Goal: Information Seeking & Learning: Learn about a topic

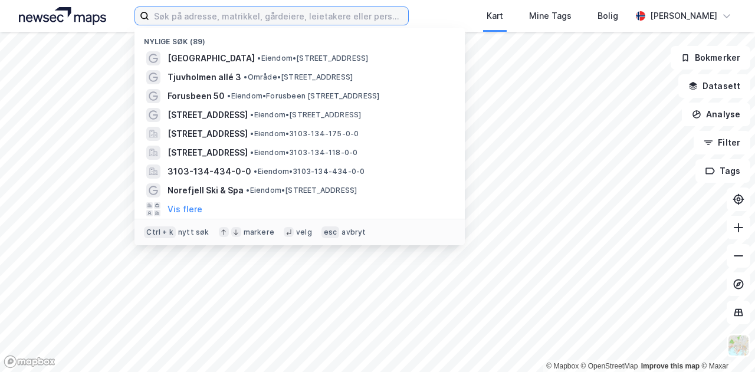
click at [276, 20] on input at bounding box center [278, 16] width 259 height 18
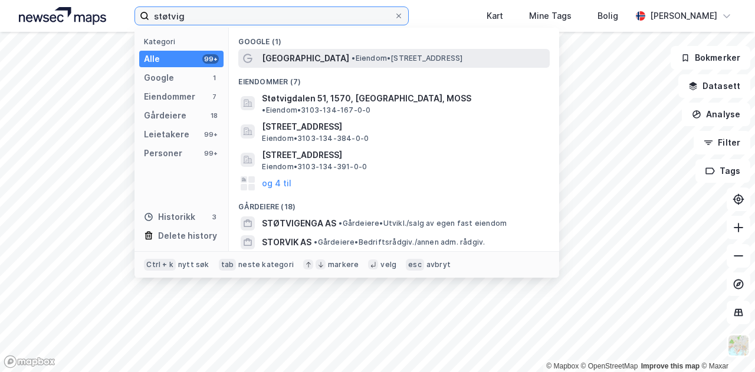
type input "støtvig"
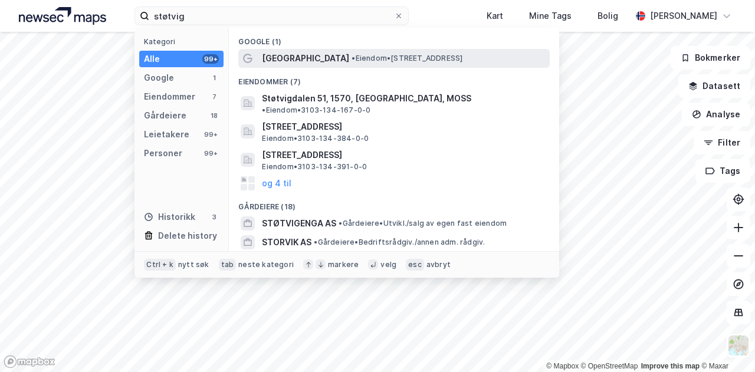
click at [269, 58] on span "[GEOGRAPHIC_DATA]" at bounding box center [305, 58] width 87 height 14
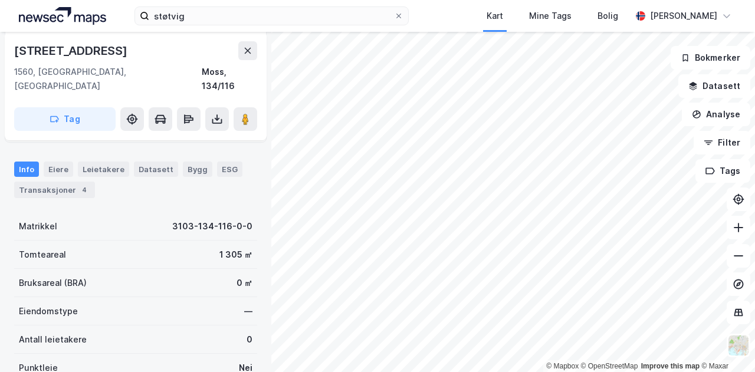
scroll to position [127, 0]
click at [161, 161] on div "Datasett" at bounding box center [156, 168] width 44 height 15
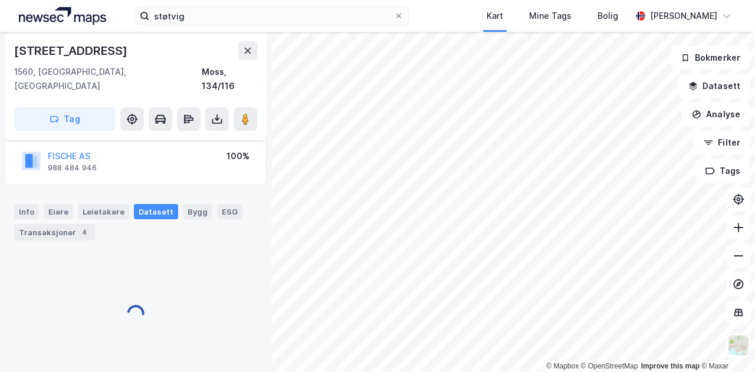
scroll to position [83, 0]
click at [183, 205] on div "Bygg" at bounding box center [198, 212] width 30 height 15
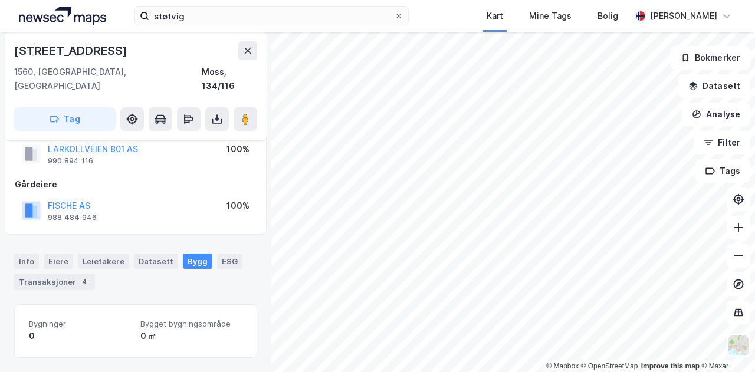
scroll to position [19, 0]
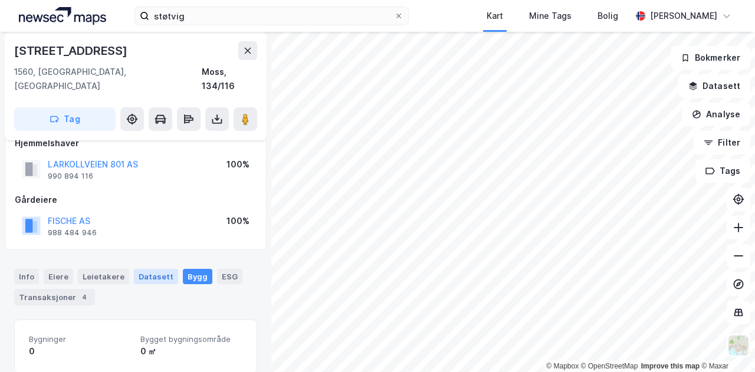
click at [155, 269] on div "Datasett" at bounding box center [156, 276] width 44 height 15
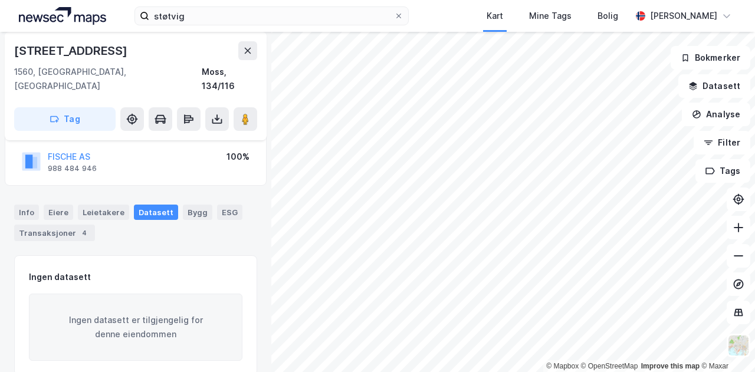
scroll to position [85, 0]
click at [21, 203] on div "Info" at bounding box center [26, 210] width 25 height 15
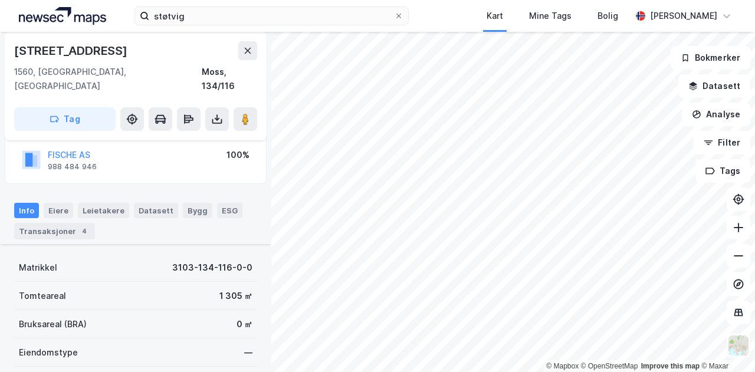
scroll to position [268, 0]
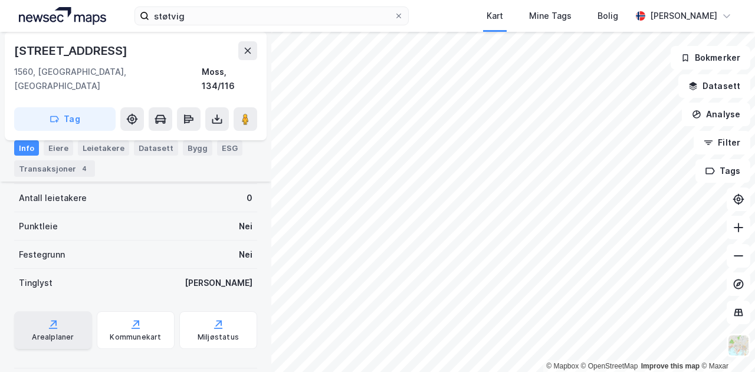
click at [71, 333] on div "Arealplaner" at bounding box center [53, 337] width 42 height 9
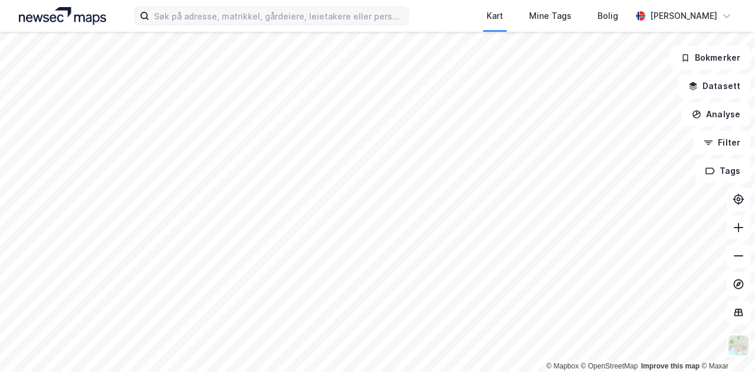
click at [303, 25] on label at bounding box center [272, 15] width 274 height 19
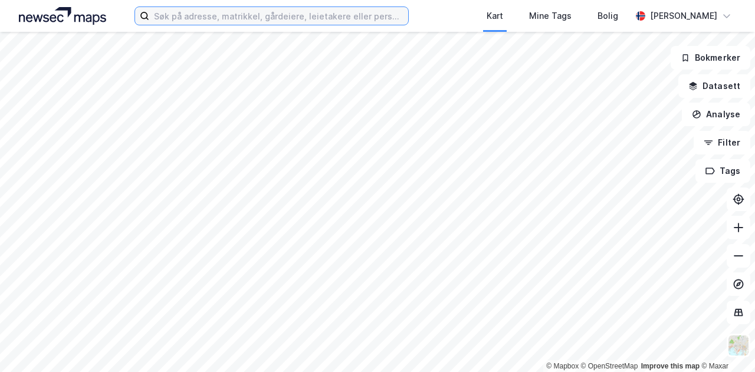
click at [303, 25] on input at bounding box center [278, 16] width 259 height 18
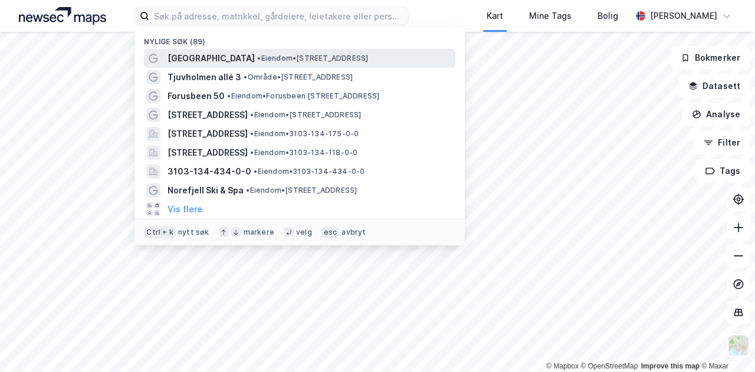
click at [258, 55] on span "• Eiendom • [STREET_ADDRESS]" at bounding box center [312, 58] width 111 height 9
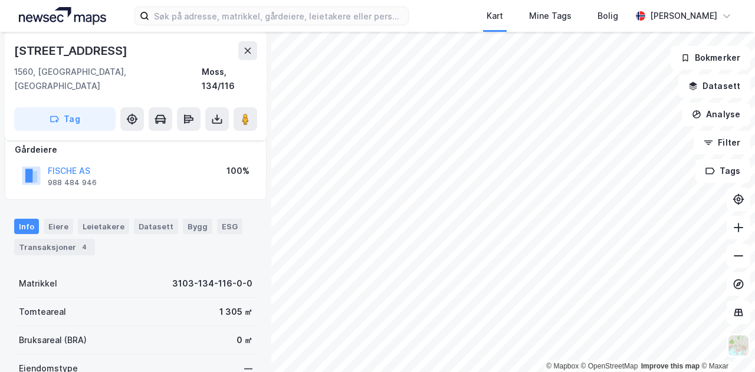
scroll to position [71, 0]
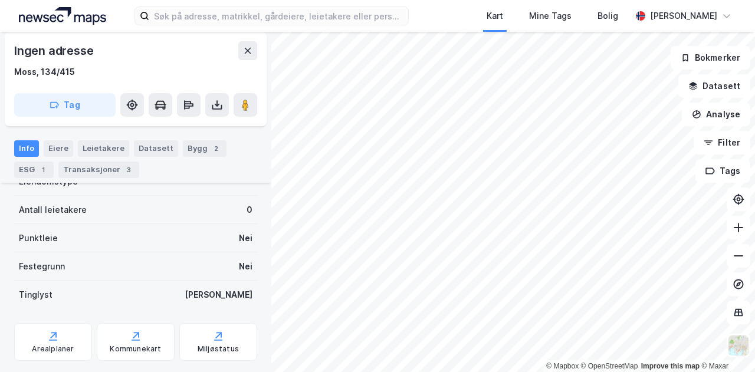
scroll to position [244, 0]
click at [61, 345] on div "Arealplaner" at bounding box center [53, 347] width 42 height 9
click at [719, 90] on button "Datasett" at bounding box center [715, 86] width 72 height 24
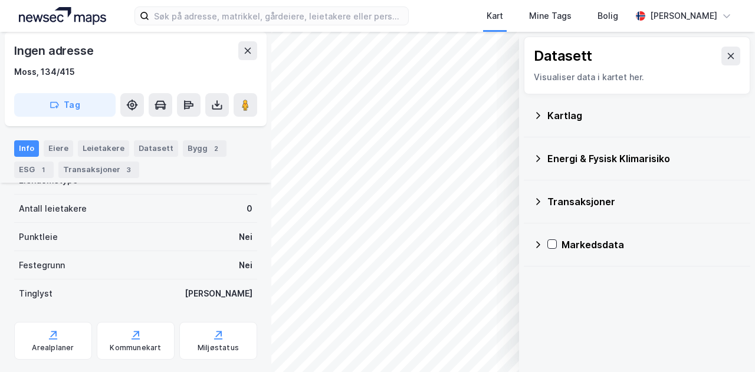
click at [591, 112] on div "Kartlag" at bounding box center [645, 116] width 194 height 14
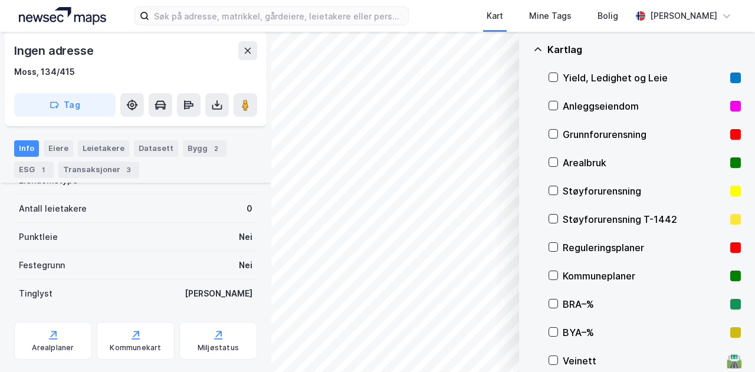
scroll to position [70, 0]
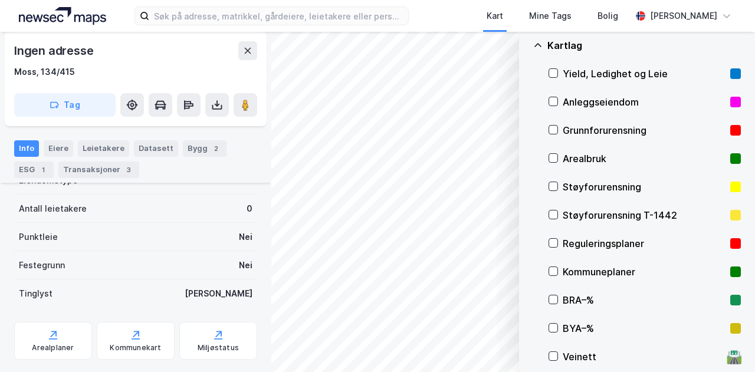
click at [595, 237] on div "Reguleringsplaner" at bounding box center [644, 244] width 163 height 14
click at [545, 45] on div "Kartlag" at bounding box center [637, 45] width 208 height 28
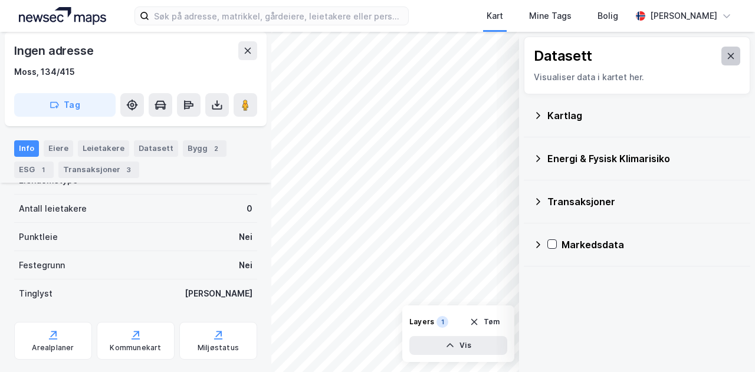
click at [726, 58] on icon at bounding box center [730, 55] width 9 height 9
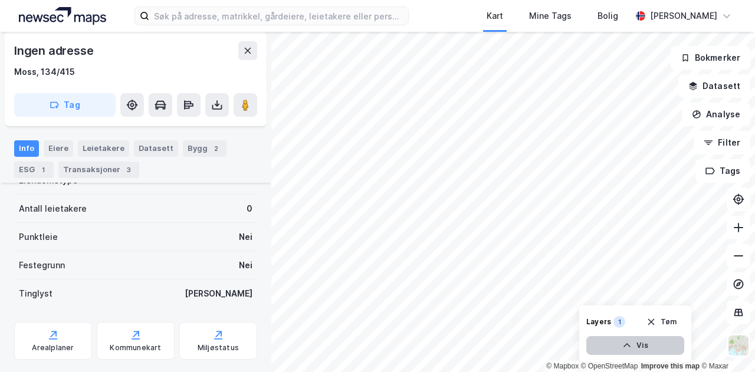
click at [627, 346] on icon "button" at bounding box center [627, 345] width 9 height 9
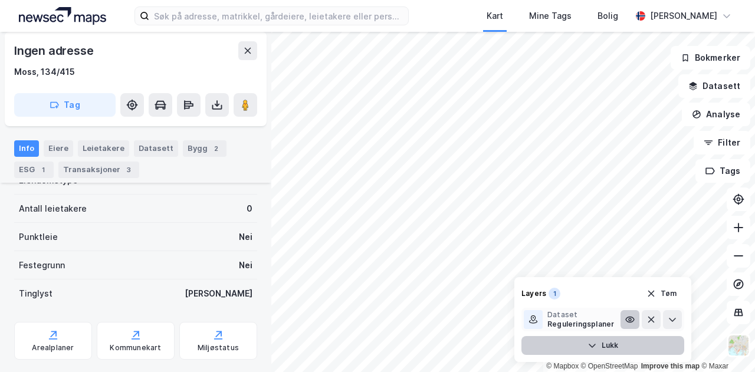
click at [627, 326] on button at bounding box center [630, 319] width 19 height 19
click at [674, 315] on icon at bounding box center [672, 319] width 9 height 9
